Goal: Information Seeking & Learning: Learn about a topic

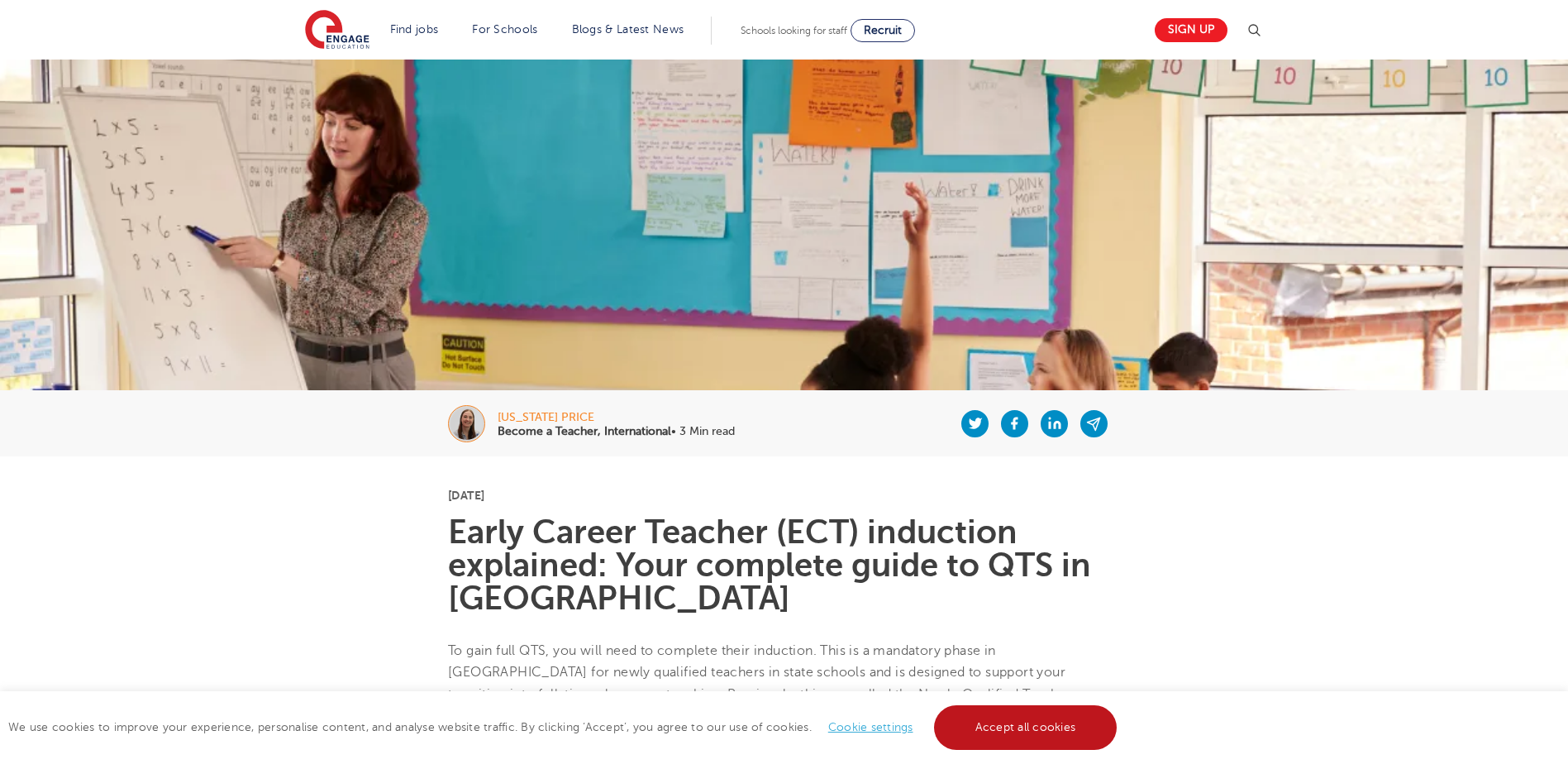
click at [1089, 716] on link "Accept all cookies" at bounding box center [1026, 727] width 184 height 45
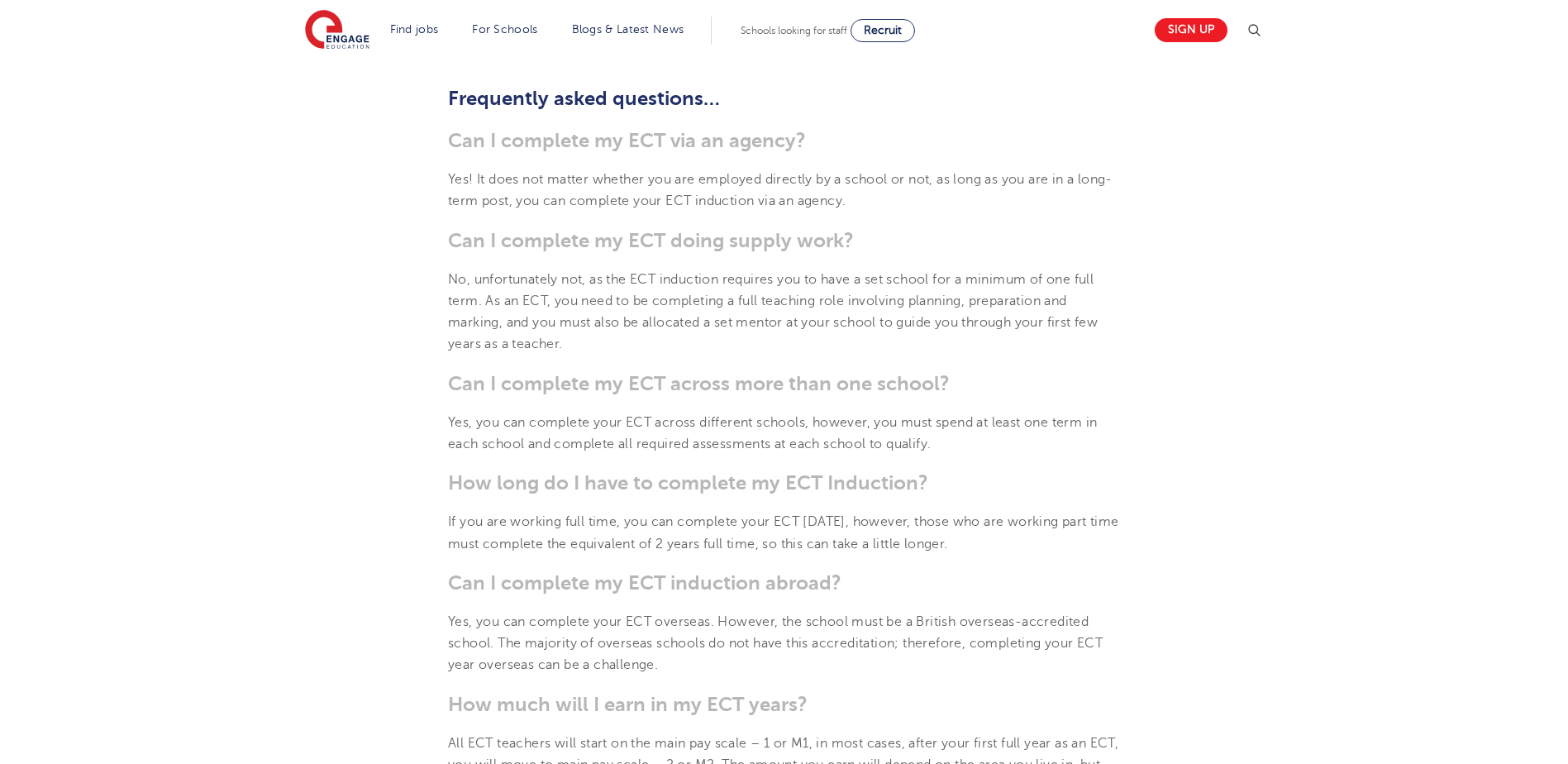
scroll to position [1116, 0]
click at [463, 534] on span "If you are working full time, you can complete your ECT [DATE], however, those …" at bounding box center [784, 527] width 671 height 37
drag, startPoint x: 448, startPoint y: 516, endPoint x: 989, endPoint y: 531, distance: 541.2
click at [989, 531] on span "If you are working full time, you can complete your ECT [DATE], however, those …" at bounding box center [784, 527] width 671 height 37
copy span "If you are working full time, you can complete your ECT [DATE], however, those …"
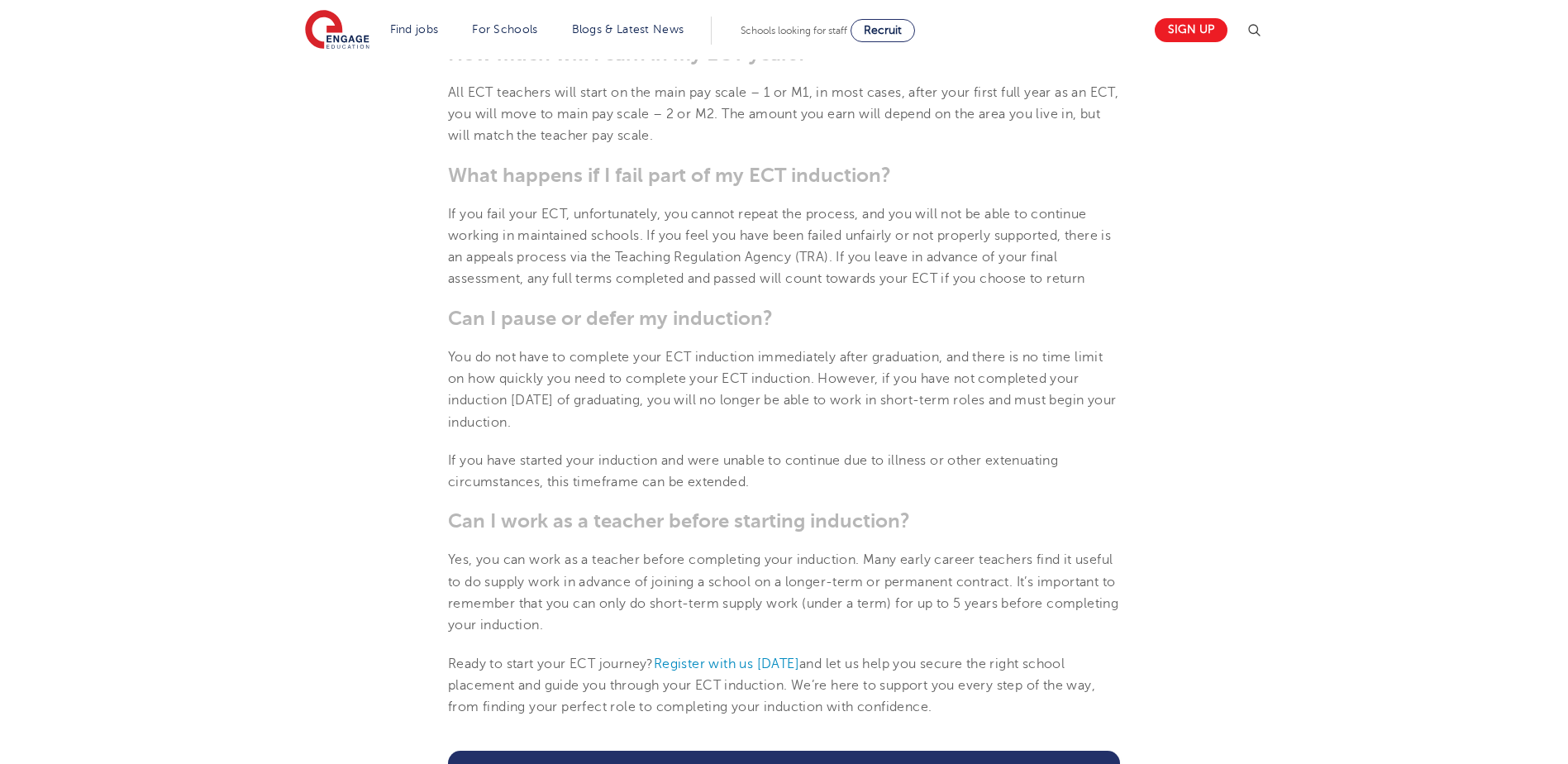
scroll to position [1819, 0]
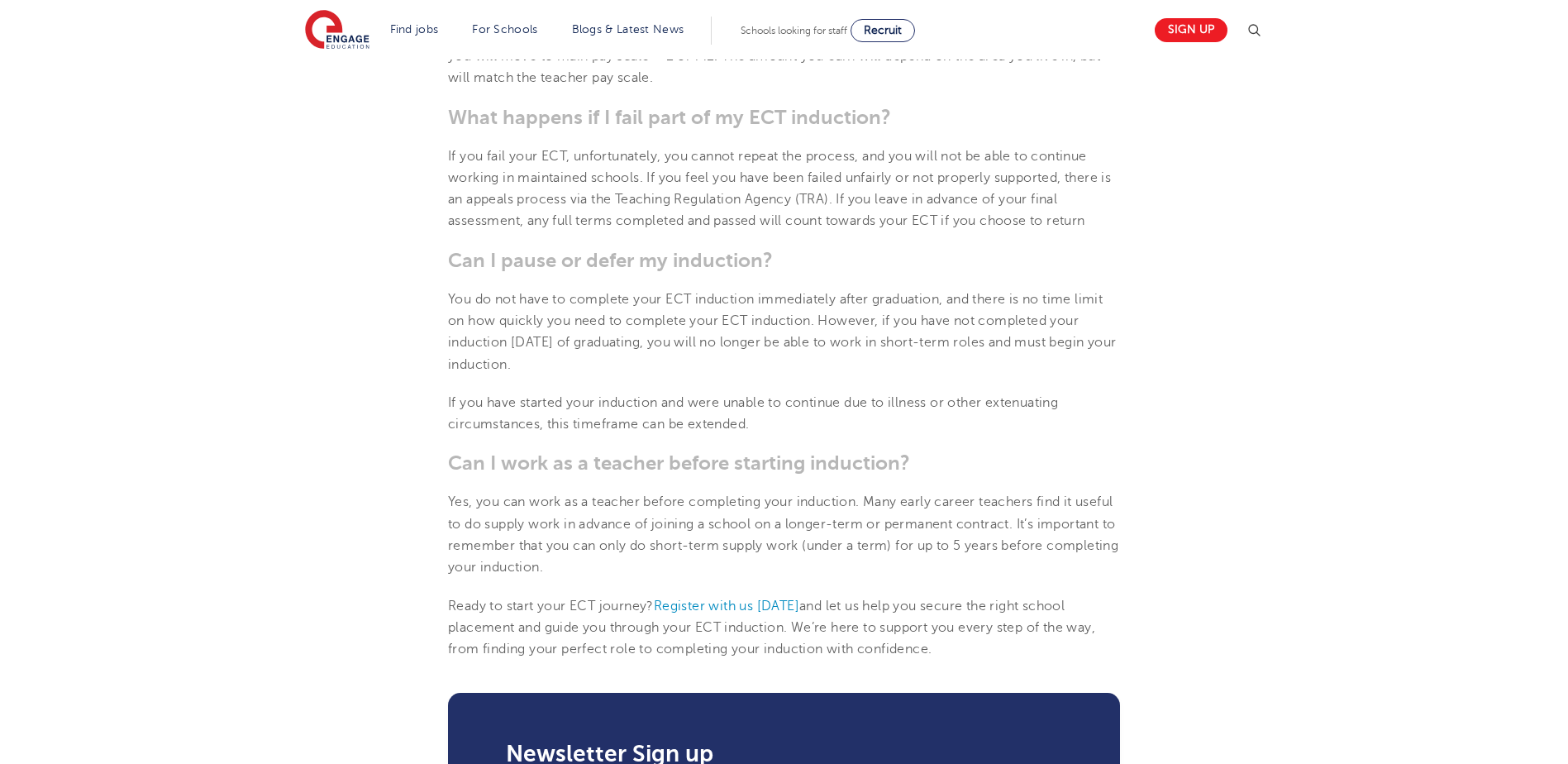
drag, startPoint x: 451, startPoint y: 292, endPoint x: 597, endPoint y: 357, distance: 159.8
click at [597, 357] on p "You do not have to complete your ECT induction immediately after graduation, an…" at bounding box center [784, 331] width 672 height 87
copy span "You do not have to complete your ECT induction immediately after graduation, an…"
click at [875, 504] on span "Yes, you can work as a teacher before completing your induction. Many early car…" at bounding box center [783, 534] width 671 height 81
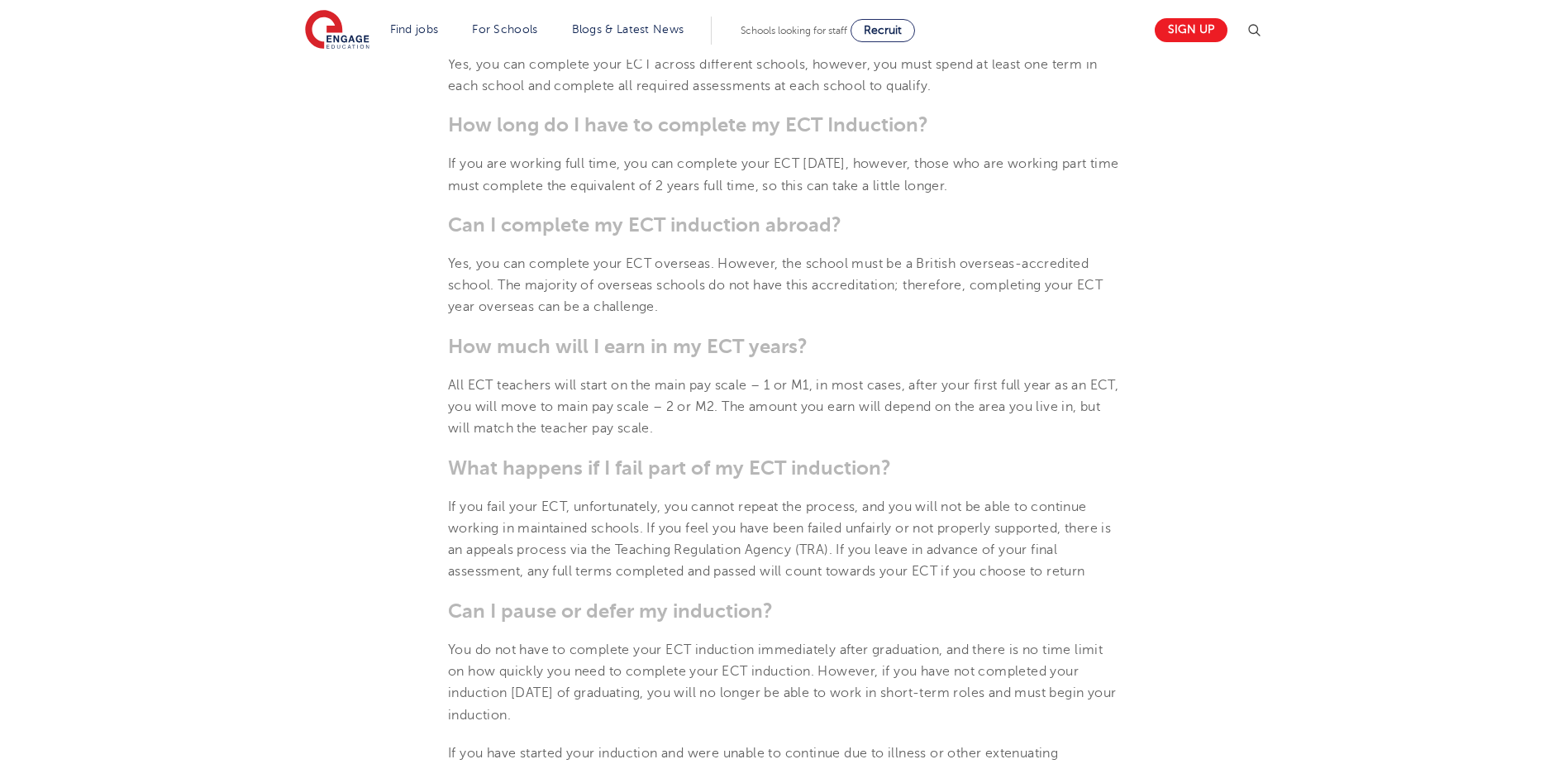
scroll to position [1468, 0]
drag, startPoint x: 468, startPoint y: 273, endPoint x: 456, endPoint y: 271, distance: 12.2
click at [468, 273] on p "Yes, you can complete your ECT overseas. However, the school must be a British …" at bounding box center [784, 285] width 672 height 65
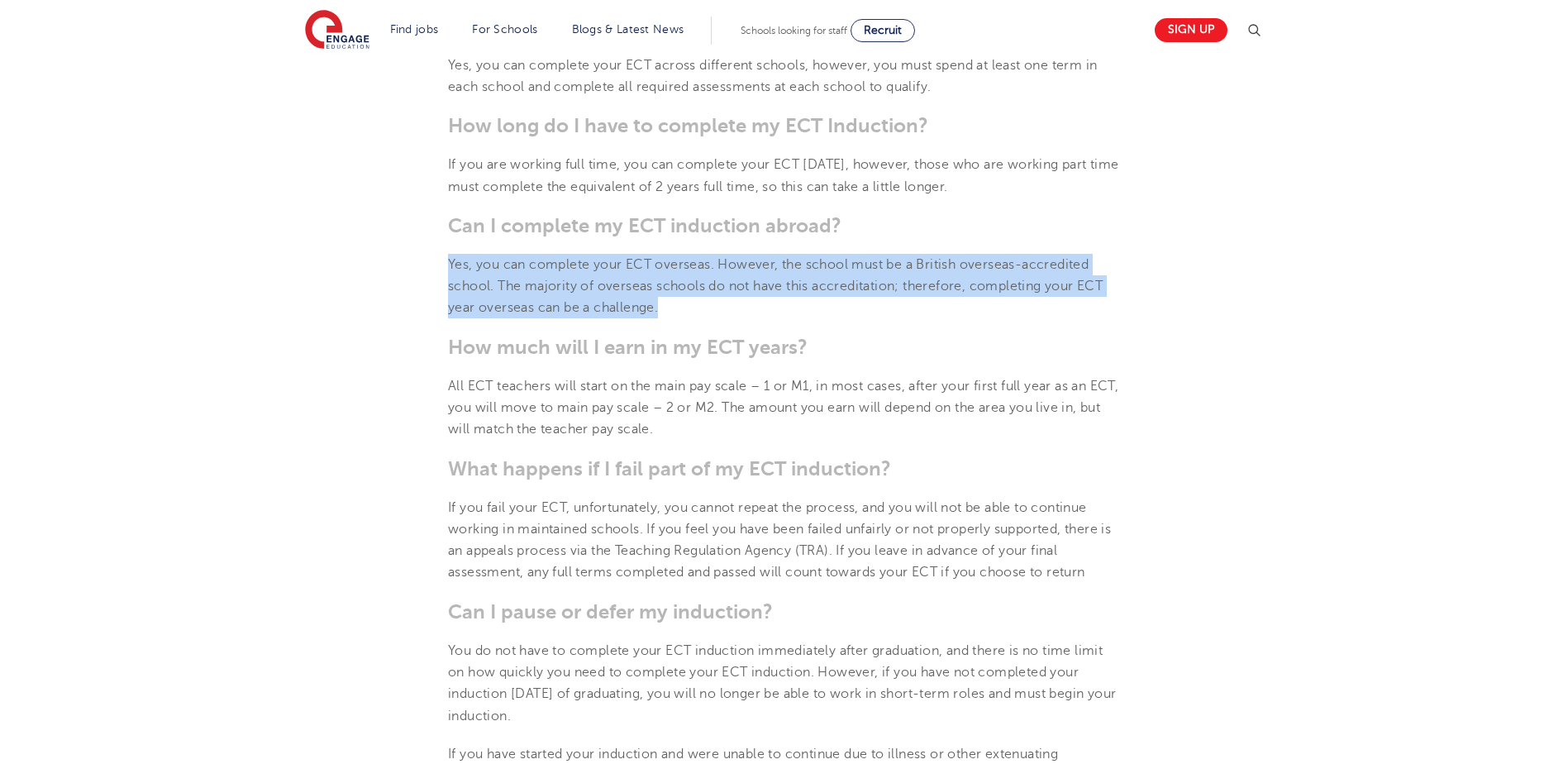
drag, startPoint x: 449, startPoint y: 266, endPoint x: 668, endPoint y: 300, distance: 221.6
click at [668, 300] on p "Yes, you can complete your ECT overseas. However, the school must be a British …" at bounding box center [784, 285] width 672 height 65
copy span "Yes, you can complete your ECT overseas. However, the school must be a British …"
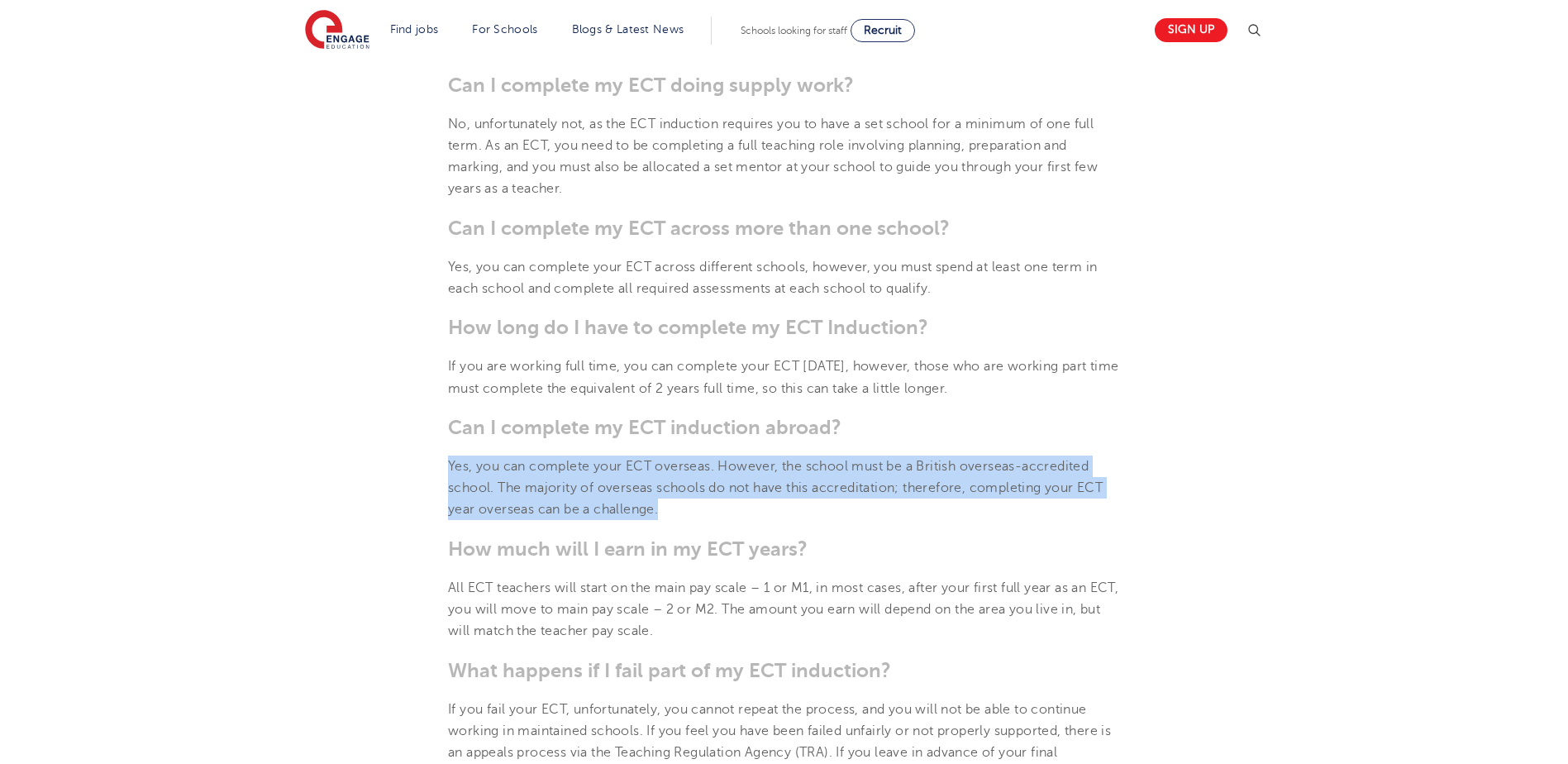
scroll to position [1261, 0]
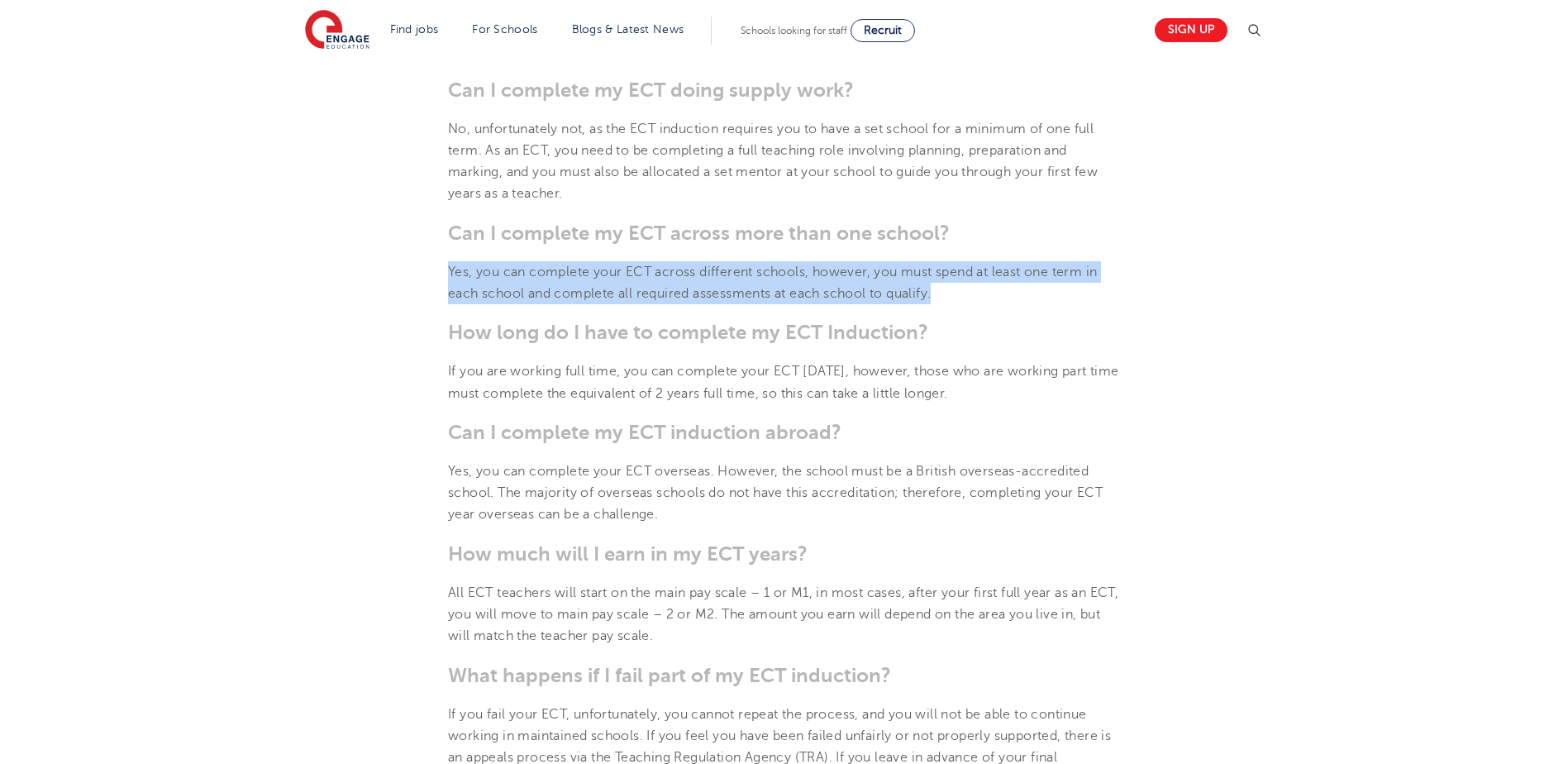
drag, startPoint x: 943, startPoint y: 293, endPoint x: 449, endPoint y: 271, distance: 494.5
click at [449, 271] on p "Yes, you can complete your ECT across different schools, however, you must spen…" at bounding box center [784, 284] width 672 height 44
copy span "Yes, you can complete your ECT across different schools, however, you must spen…"
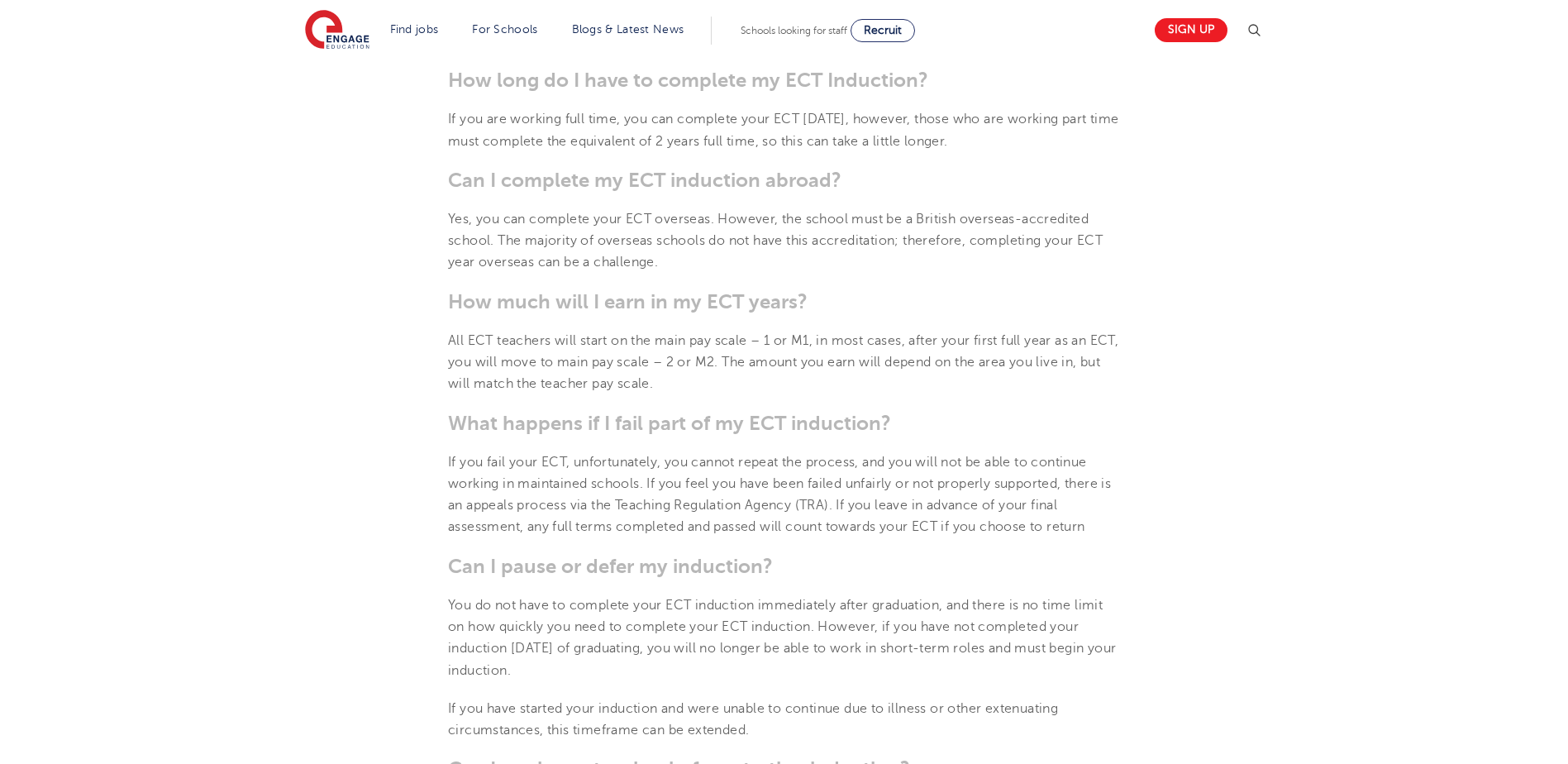
scroll to position [1468, 0]
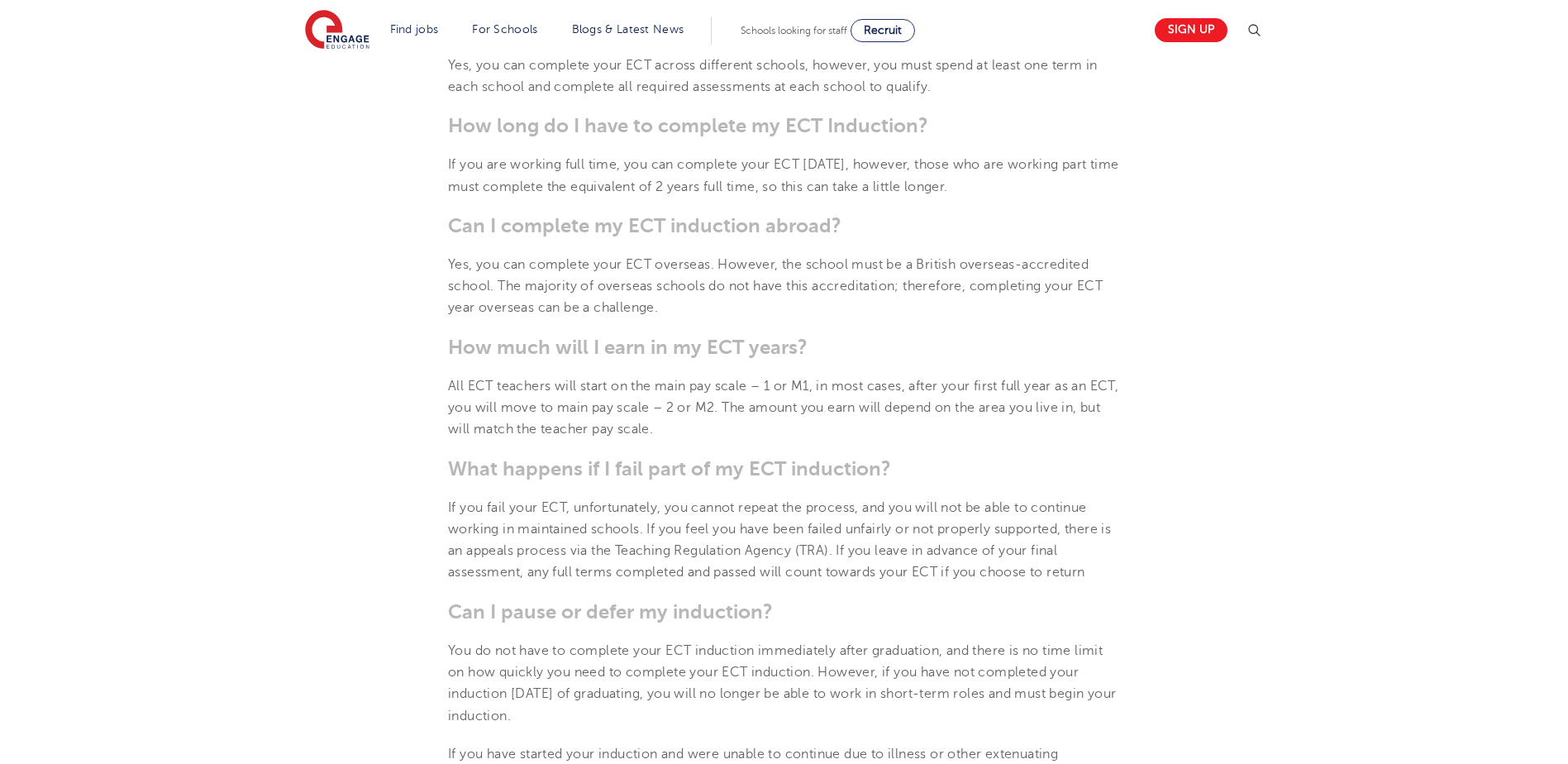
click at [993, 369] on section "[DATE] Early Career Teacher (ECT) induction explained: Your complete guide to Q…" at bounding box center [784, 198] width 1003 height 2418
